Goal: Task Accomplishment & Management: Use online tool/utility

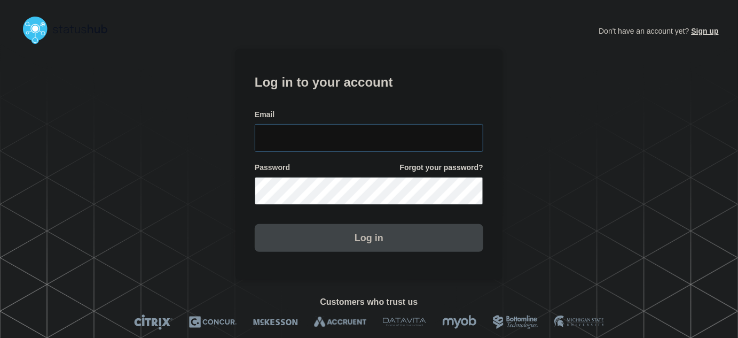
type input "tyler.wolkey@conexon.us"
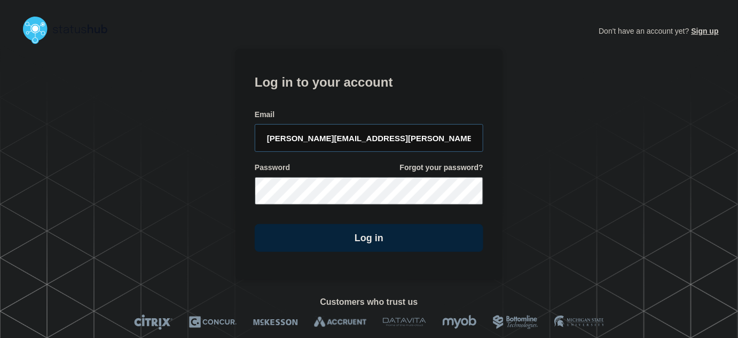
drag, startPoint x: 411, startPoint y: 131, endPoint x: 387, endPoint y: 73, distance: 62.5
click at [412, 129] on input "tyler.wolkey@conexon.us" at bounding box center [369, 138] width 229 height 28
drag, startPoint x: 390, startPoint y: 76, endPoint x: 402, endPoint y: 82, distance: 13.6
click at [393, 79] on h1 "Log in to your account" at bounding box center [369, 81] width 229 height 20
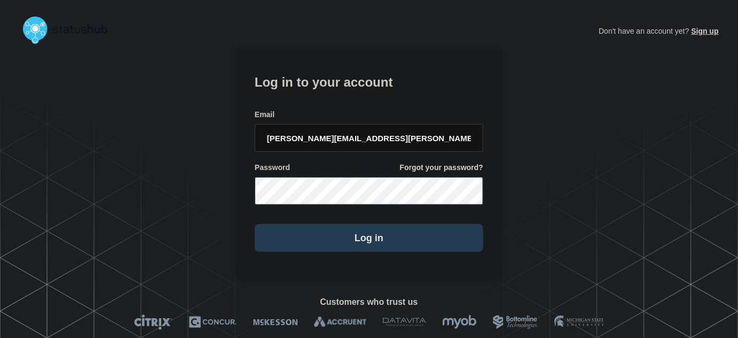
click at [398, 229] on button "Log in" at bounding box center [369, 238] width 229 height 28
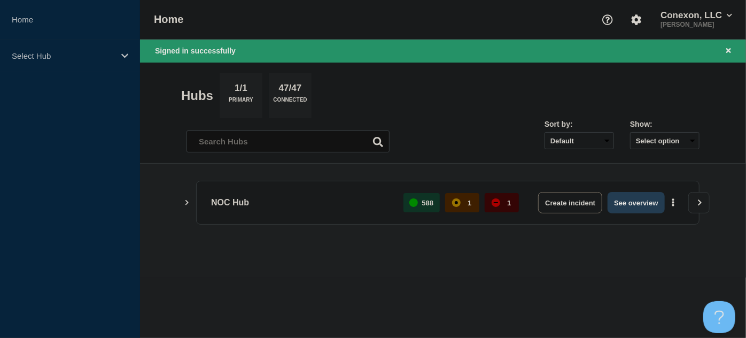
click at [633, 199] on button "See overview" at bounding box center [635, 202] width 57 height 21
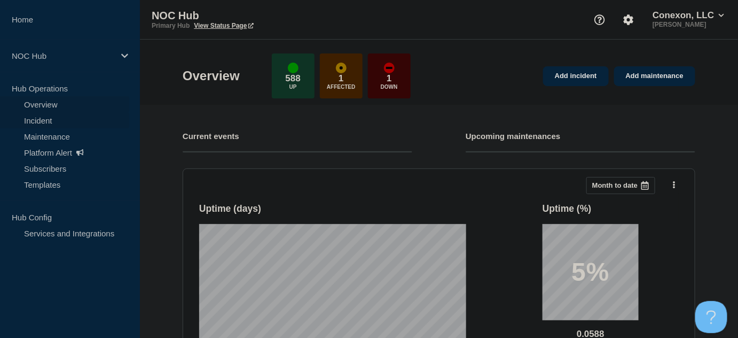
click at [47, 121] on link "Incident" at bounding box center [64, 120] width 129 height 16
